Goal: Check status

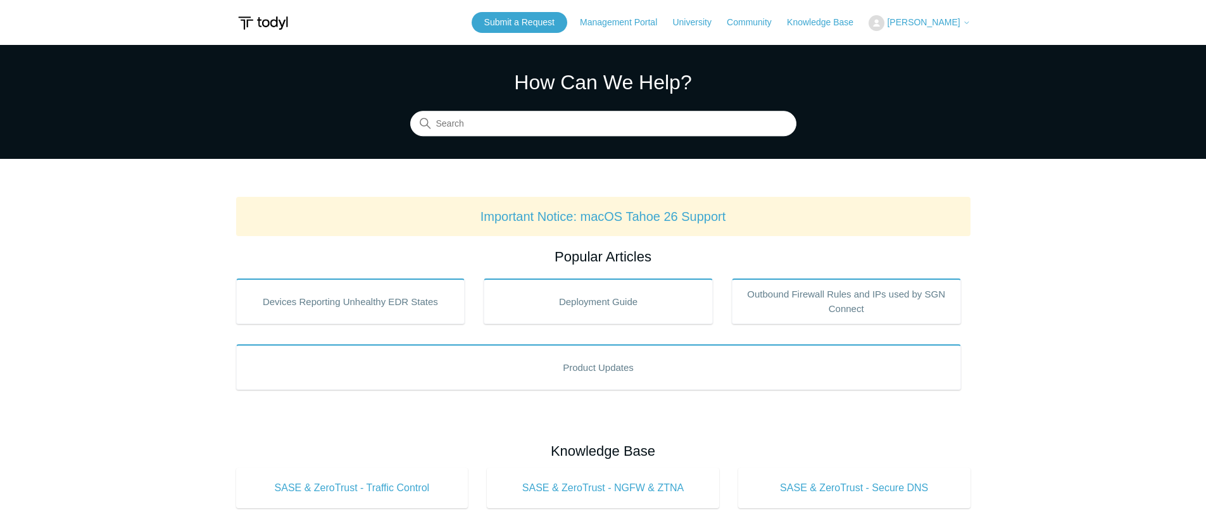
click at [918, 19] on span "[PERSON_NAME]" at bounding box center [923, 22] width 73 height 10
click at [919, 49] on link "My Support Requests" at bounding box center [930, 50] width 123 height 22
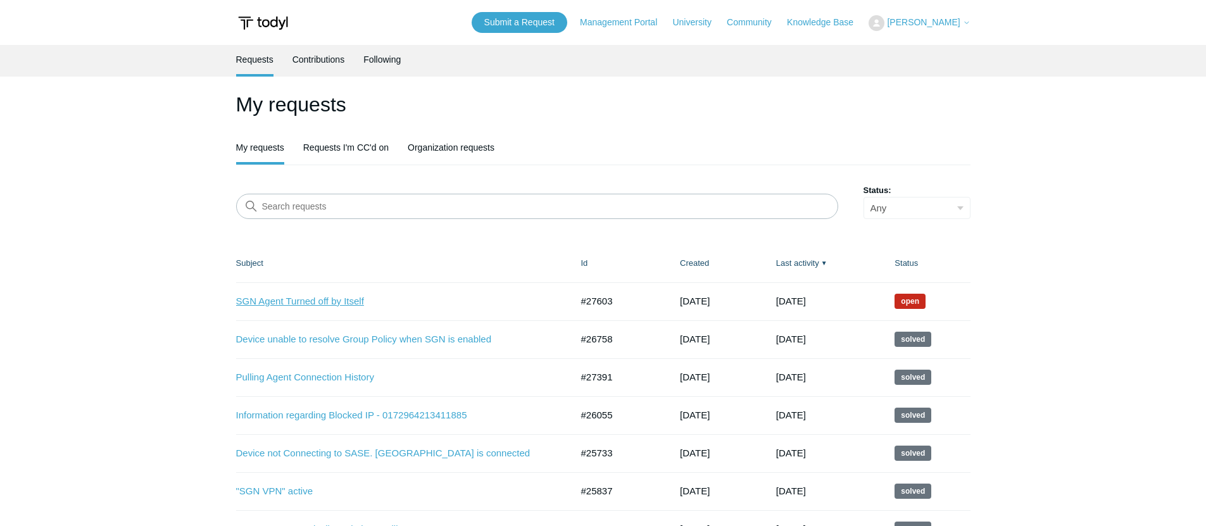
click at [295, 297] on link "SGN Agent Turned off by Itself" at bounding box center [394, 301] width 317 height 15
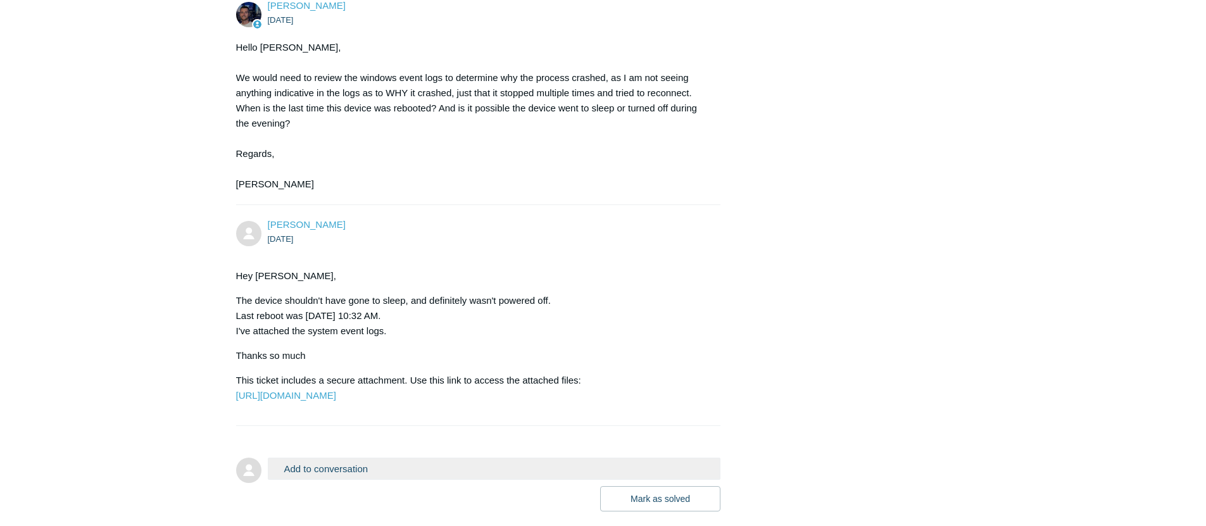
scroll to position [747, 0]
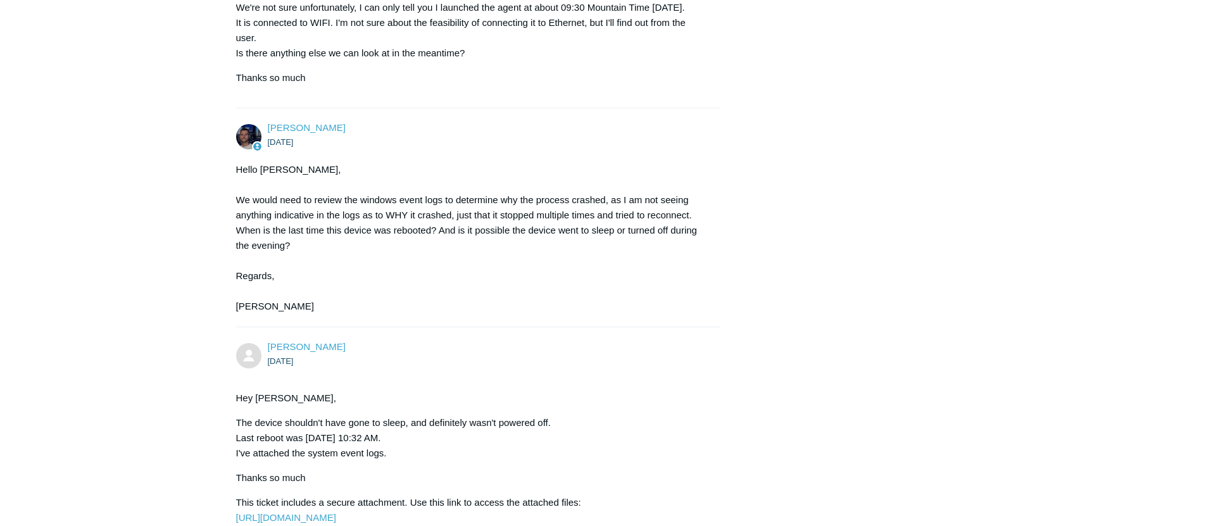
click at [275, 366] on time "[DATE]" at bounding box center [281, 361] width 26 height 9
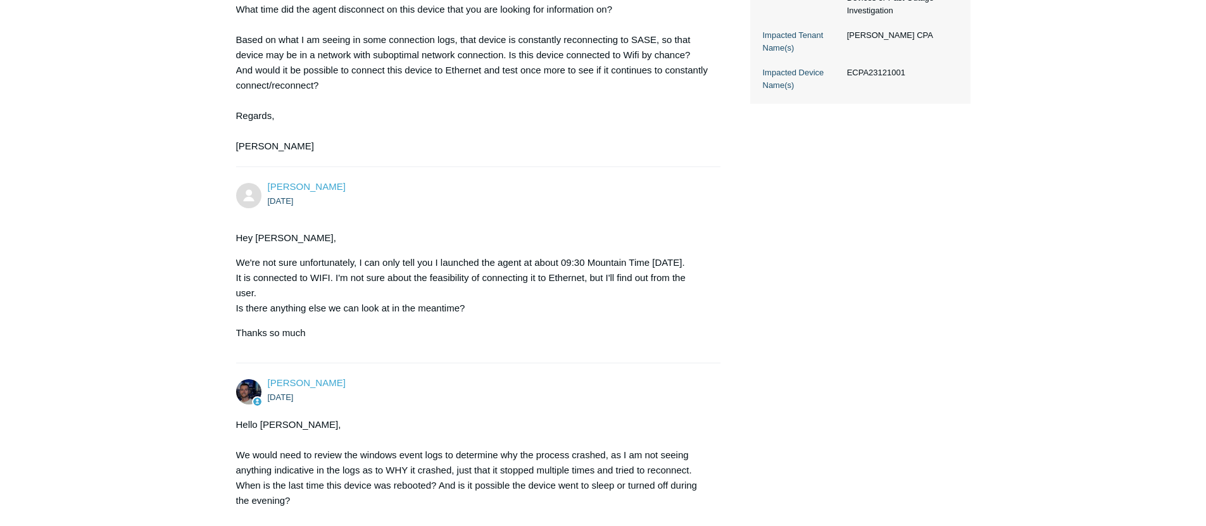
scroll to position [771, 0]
